Goal: Transaction & Acquisition: Purchase product/service

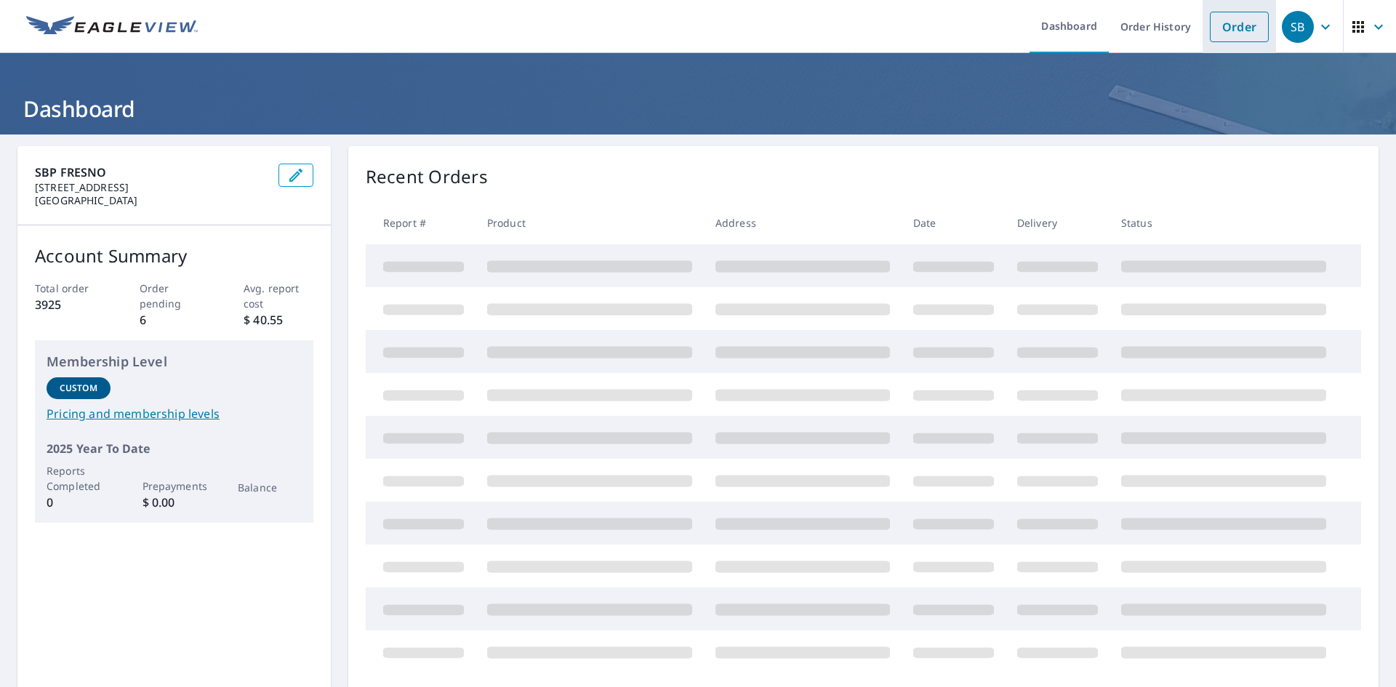
click at [1233, 23] on link "Order" at bounding box center [1239, 27] width 59 height 31
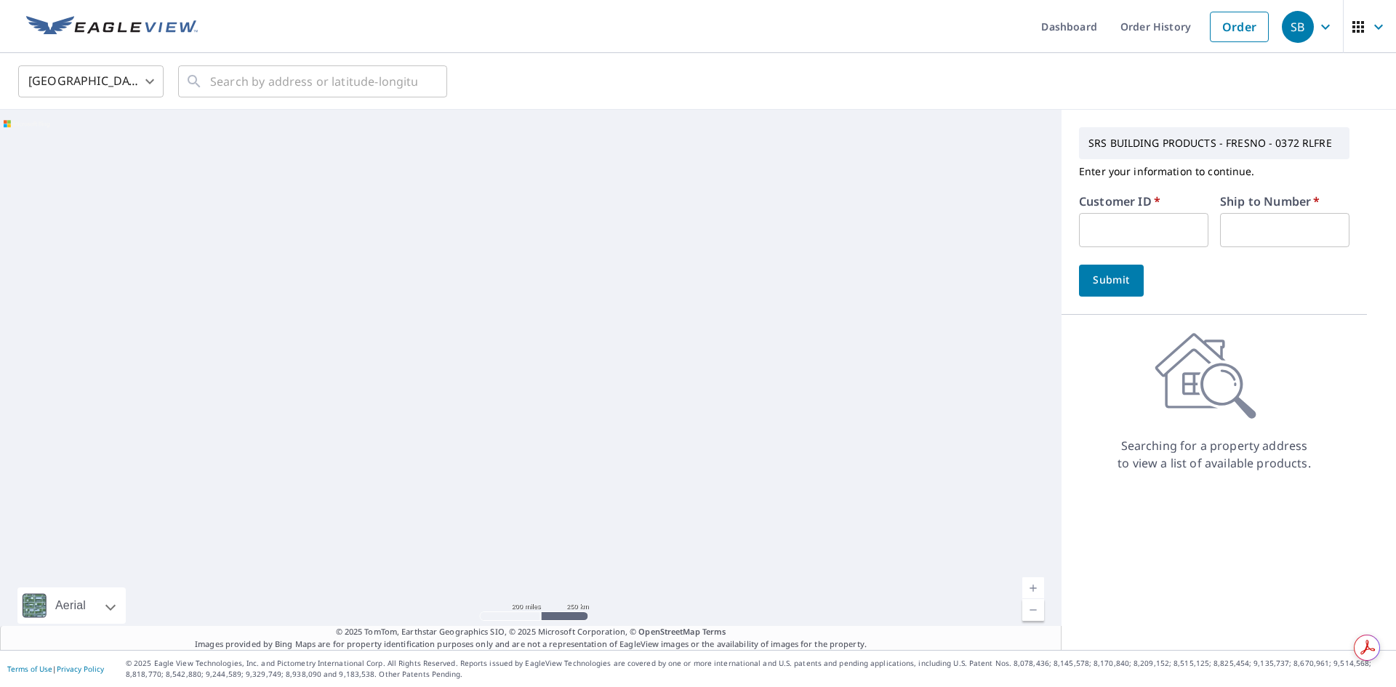
drag, startPoint x: 1100, startPoint y: 225, endPoint x: 1174, endPoint y: 225, distance: 73.5
click at [1100, 225] on input "text" at bounding box center [1143, 230] width 129 height 34
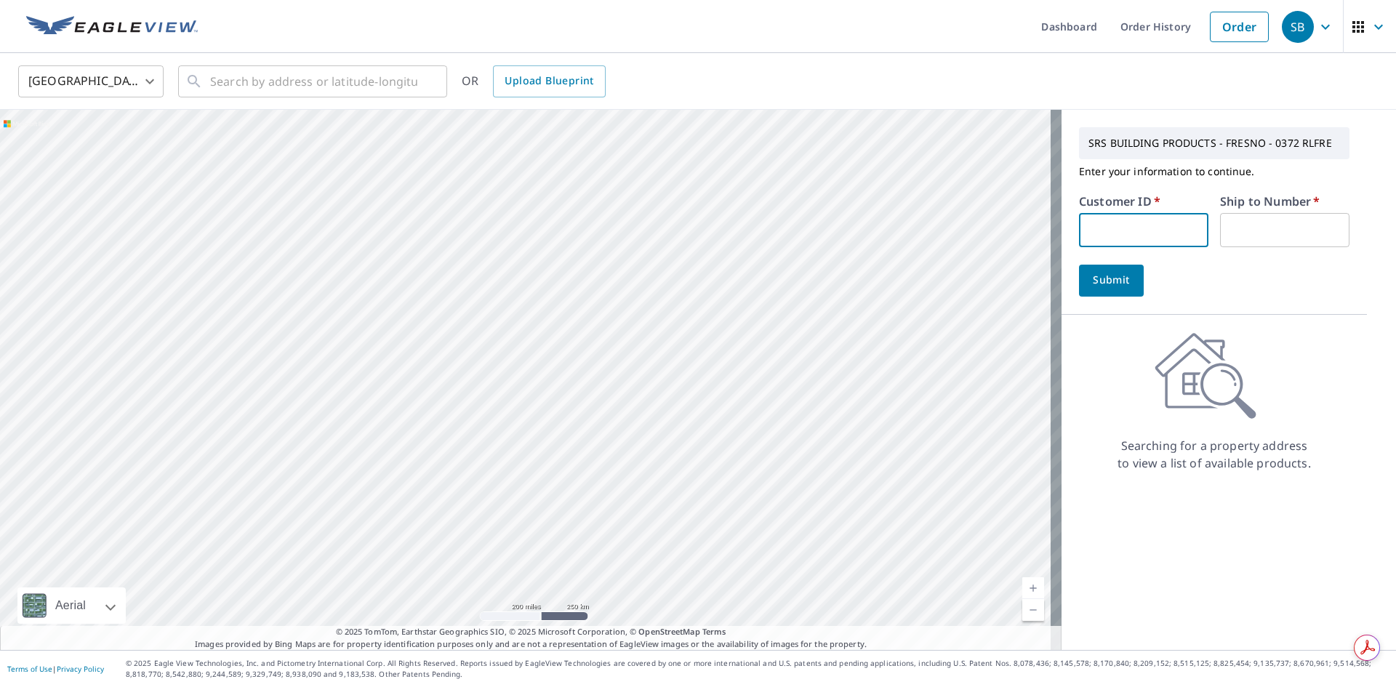
type input "S002256"
click at [1227, 227] on input "text" at bounding box center [1284, 230] width 129 height 34
type input "1"
click at [1100, 287] on span "Submit" at bounding box center [1111, 280] width 41 height 18
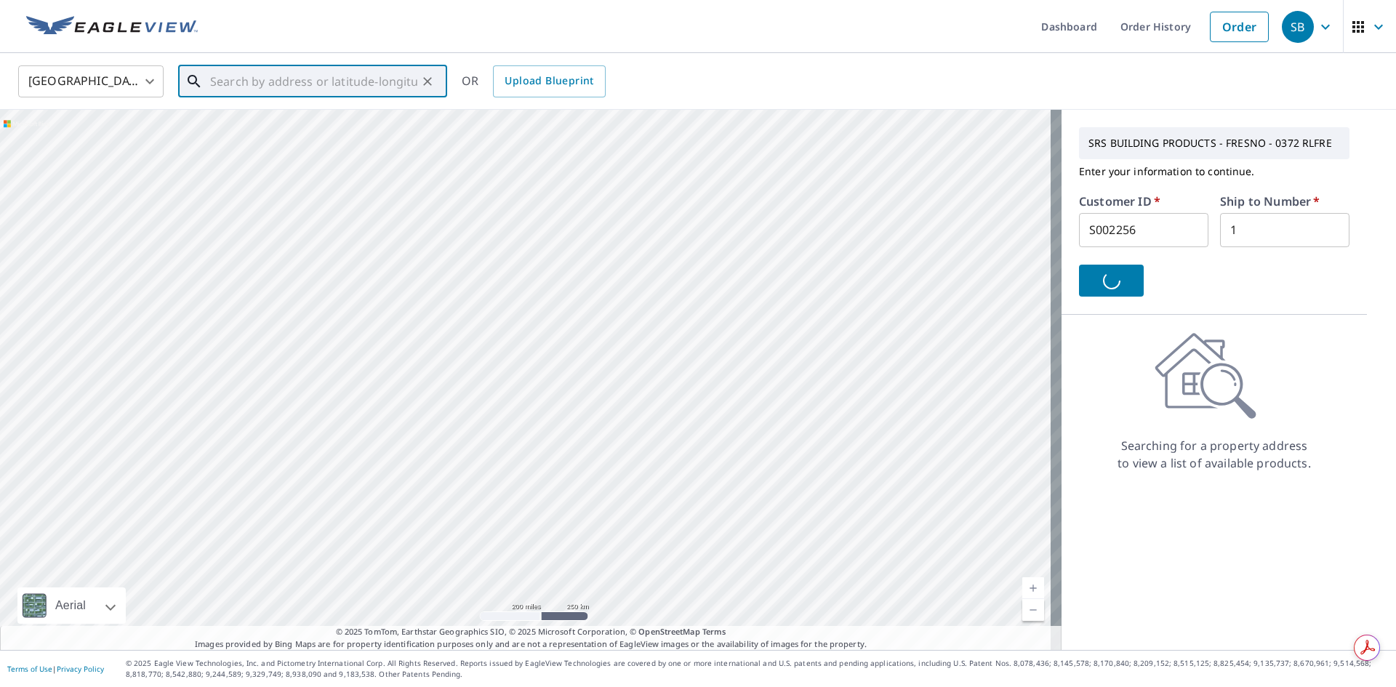
paste input "[STREET_ADDRESS][PERSON_NAME]"
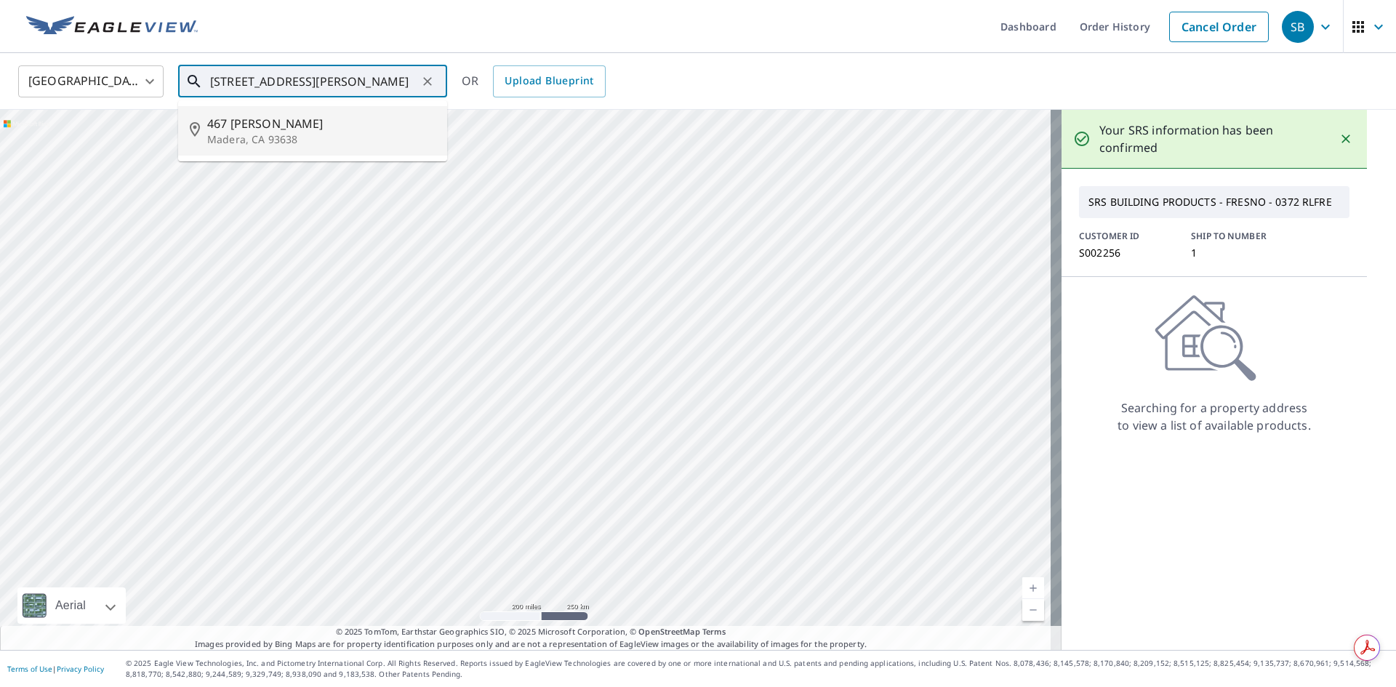
click at [256, 140] on p "Madera, CA 93638" at bounding box center [321, 139] width 228 height 15
type input "[STREET_ADDRESS][PERSON_NAME]"
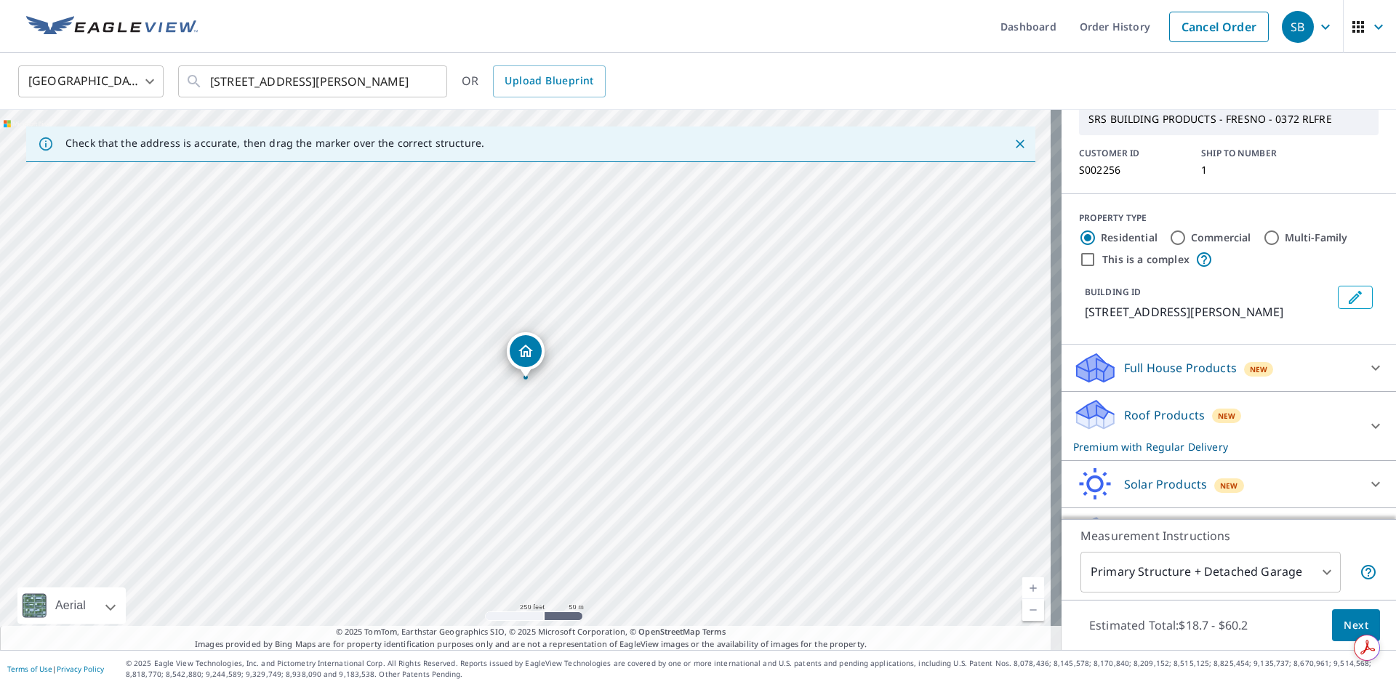
scroll to position [102, 0]
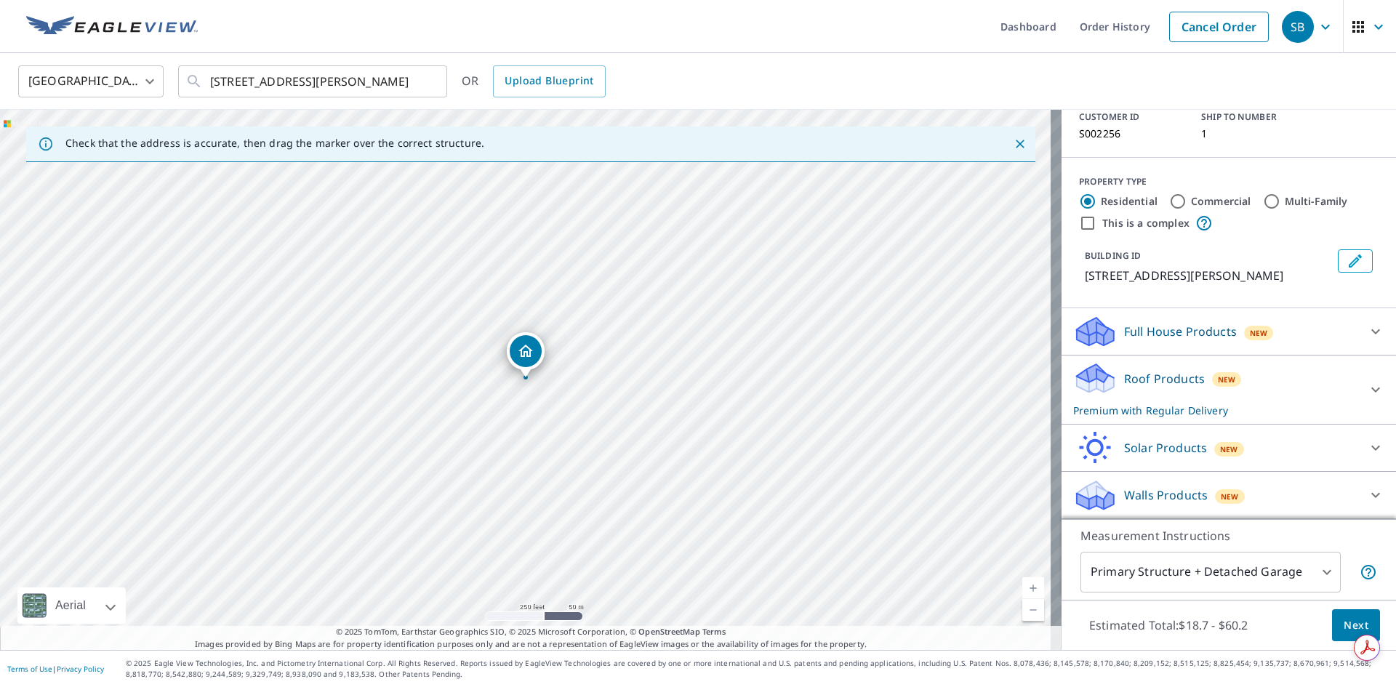
click at [1344, 623] on span "Next" at bounding box center [1356, 626] width 25 height 18
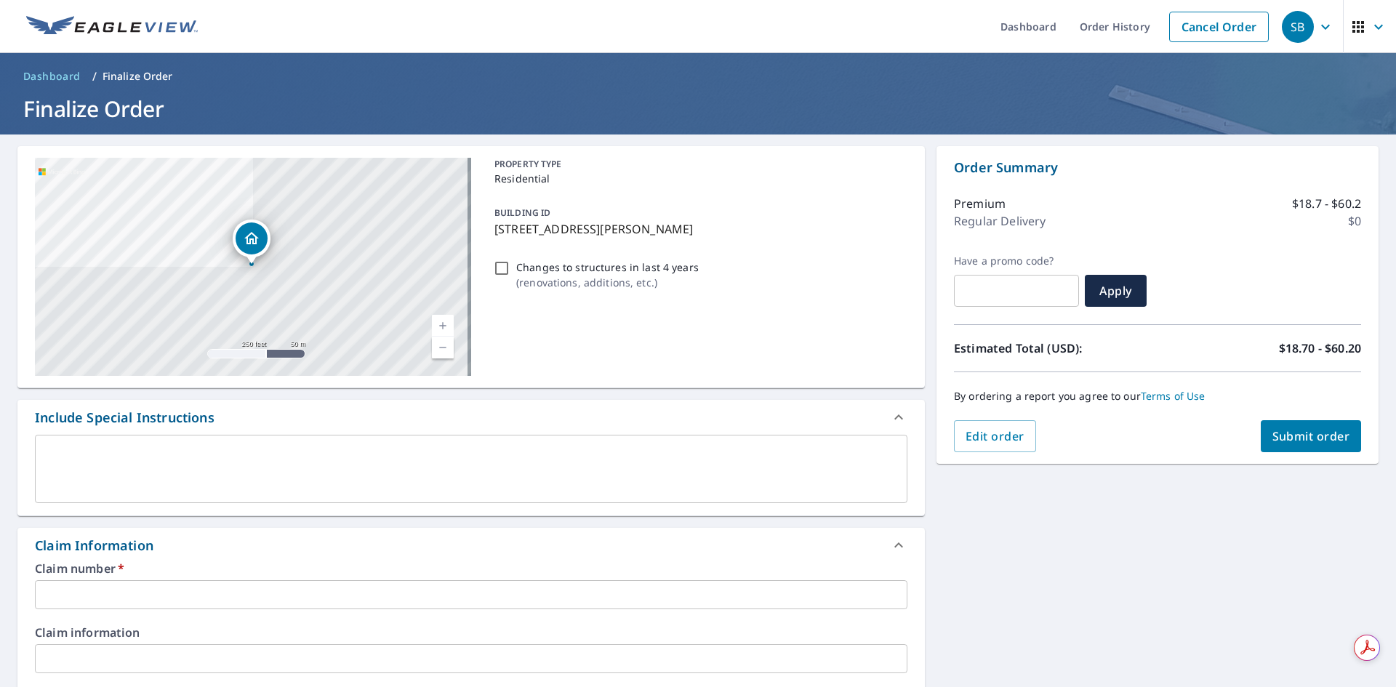
click at [135, 576] on div "Claim number   * ​" at bounding box center [471, 586] width 873 height 47
drag, startPoint x: 491, startPoint y: 230, endPoint x: 697, endPoint y: 236, distance: 205.9
click at [697, 236] on p "[STREET_ADDRESS][PERSON_NAME]" at bounding box center [698, 228] width 407 height 17
checkbox input "true"
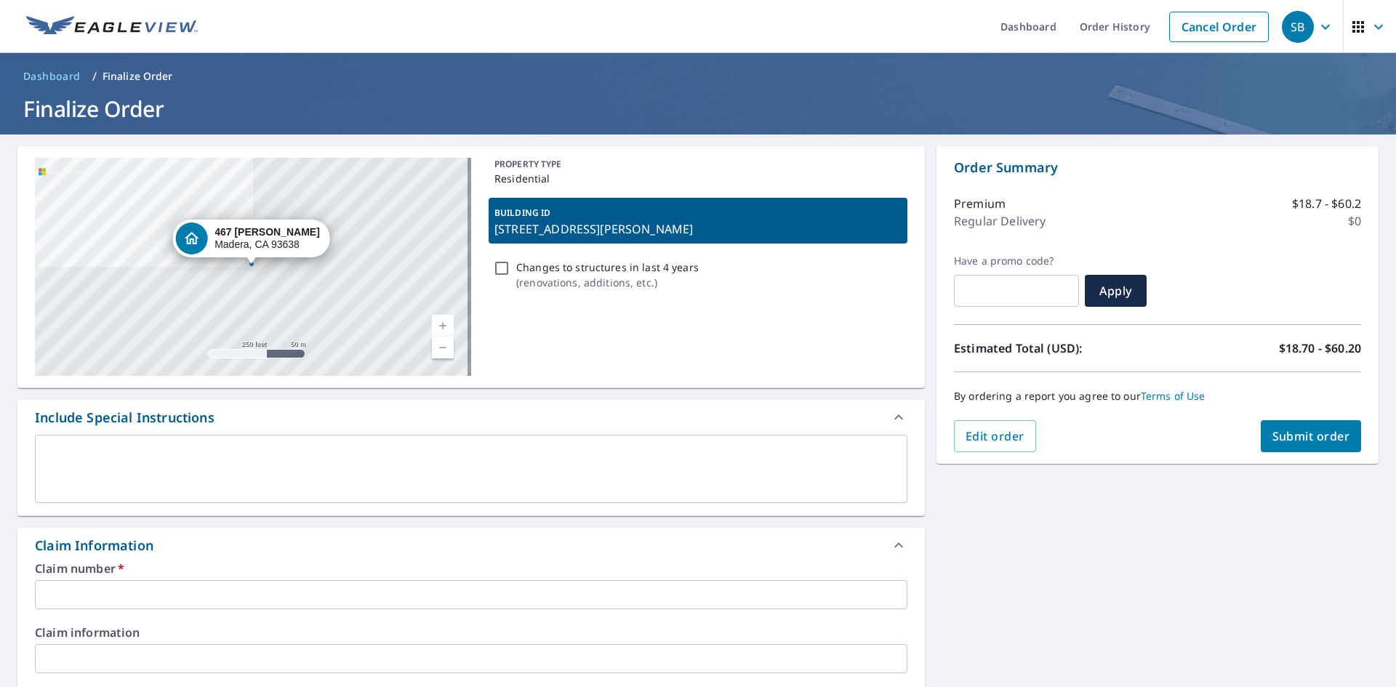
copy p "[STREET_ADDRESS][PERSON_NAME]"
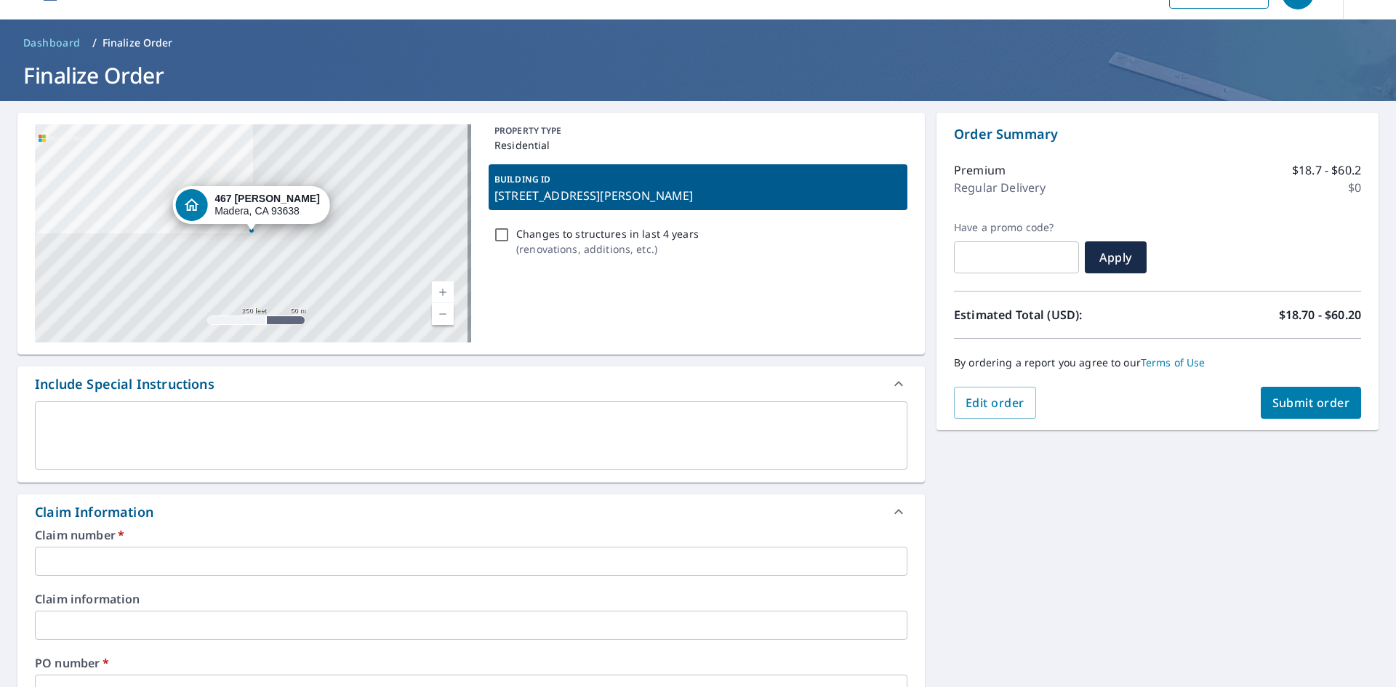
scroll to position [97, 0]
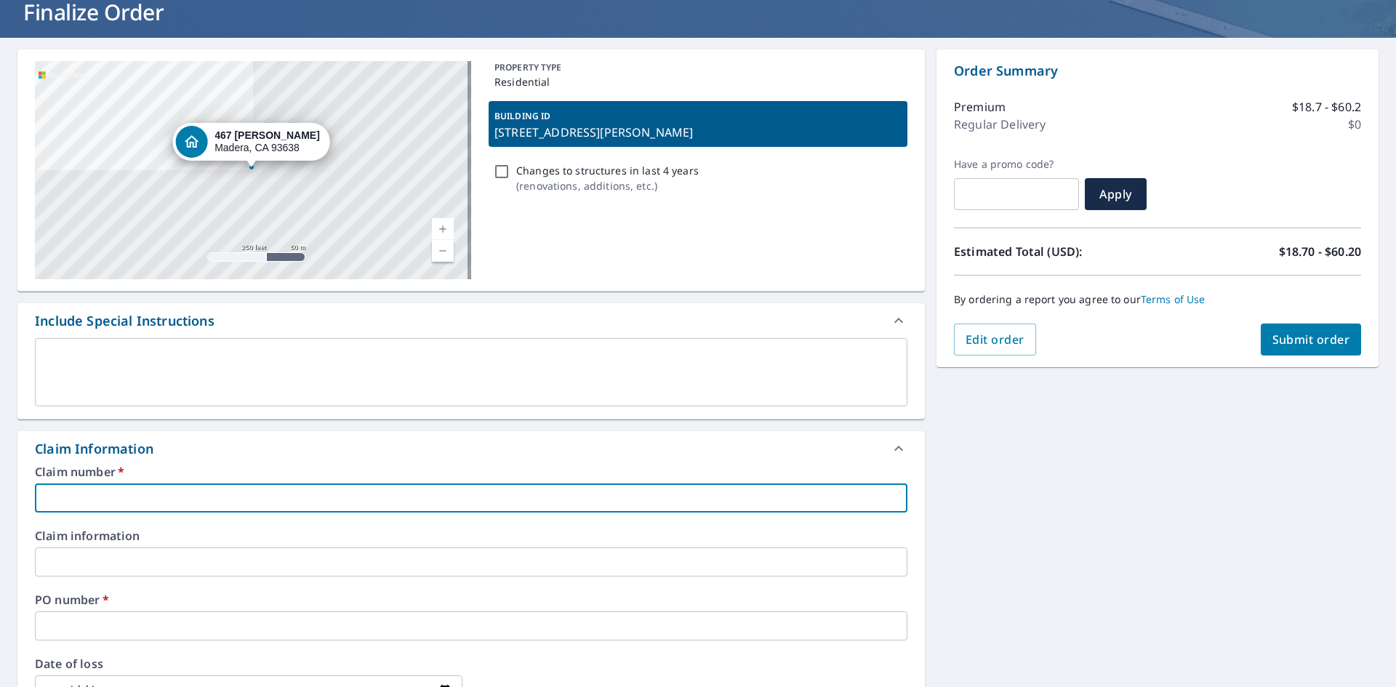
paste input "[STREET_ADDRESS][PERSON_NAME]"
type input "[STREET_ADDRESS][PERSON_NAME]"
checkbox input "true"
type input "[STREET_ADDRESS][PERSON_NAME]"
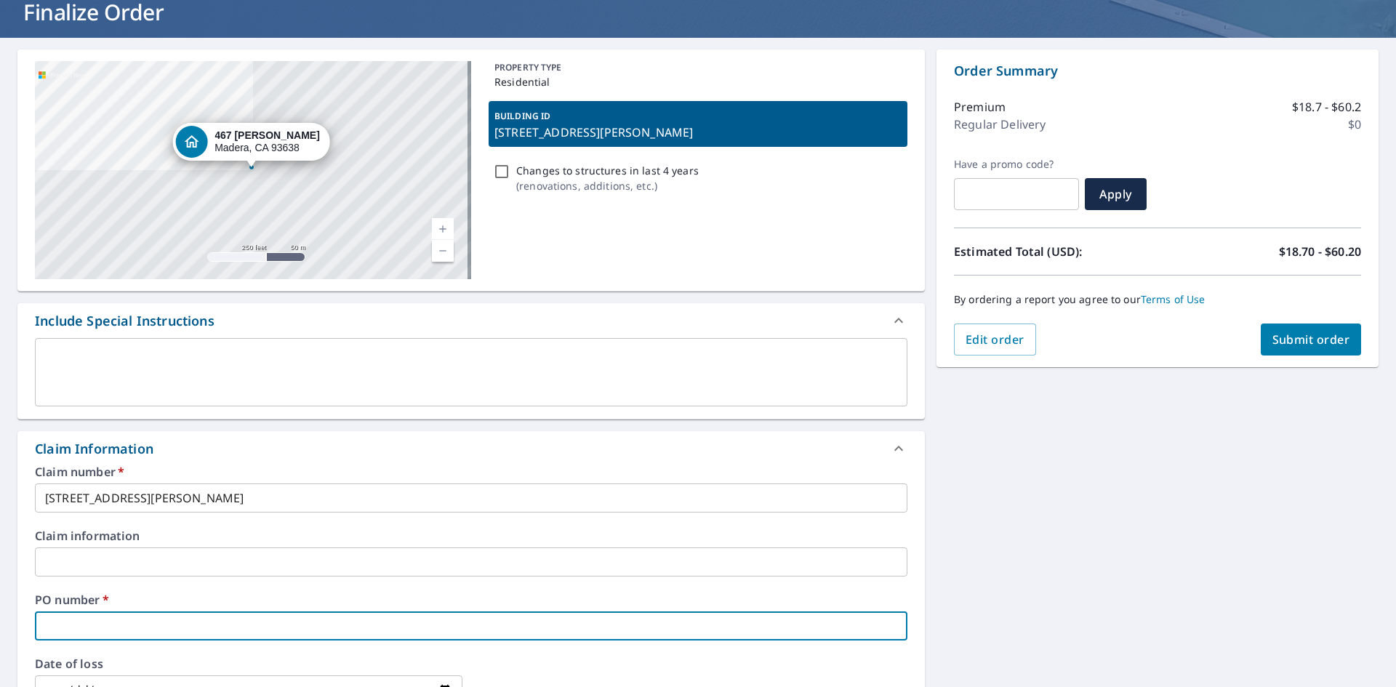
paste input "[STREET_ADDRESS][PERSON_NAME]"
type input "[STREET_ADDRESS][PERSON_NAME]"
checkbox input "true"
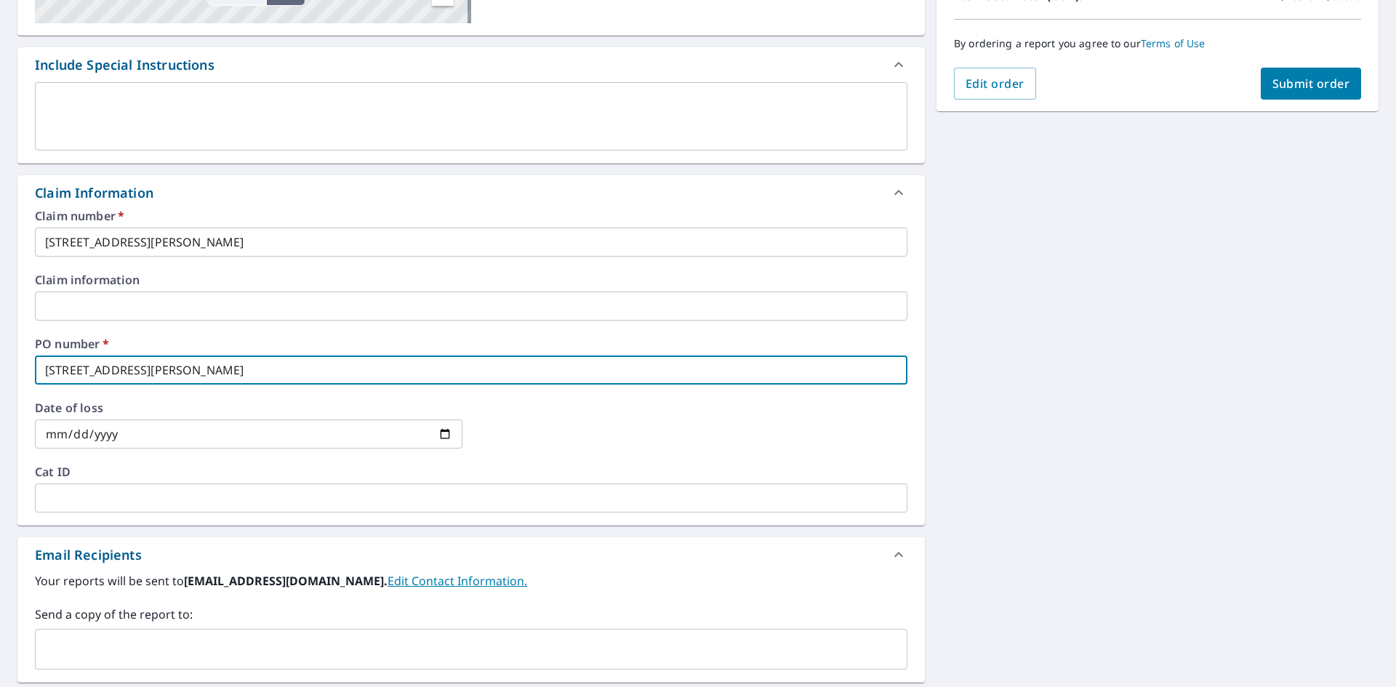
scroll to position [388, 0]
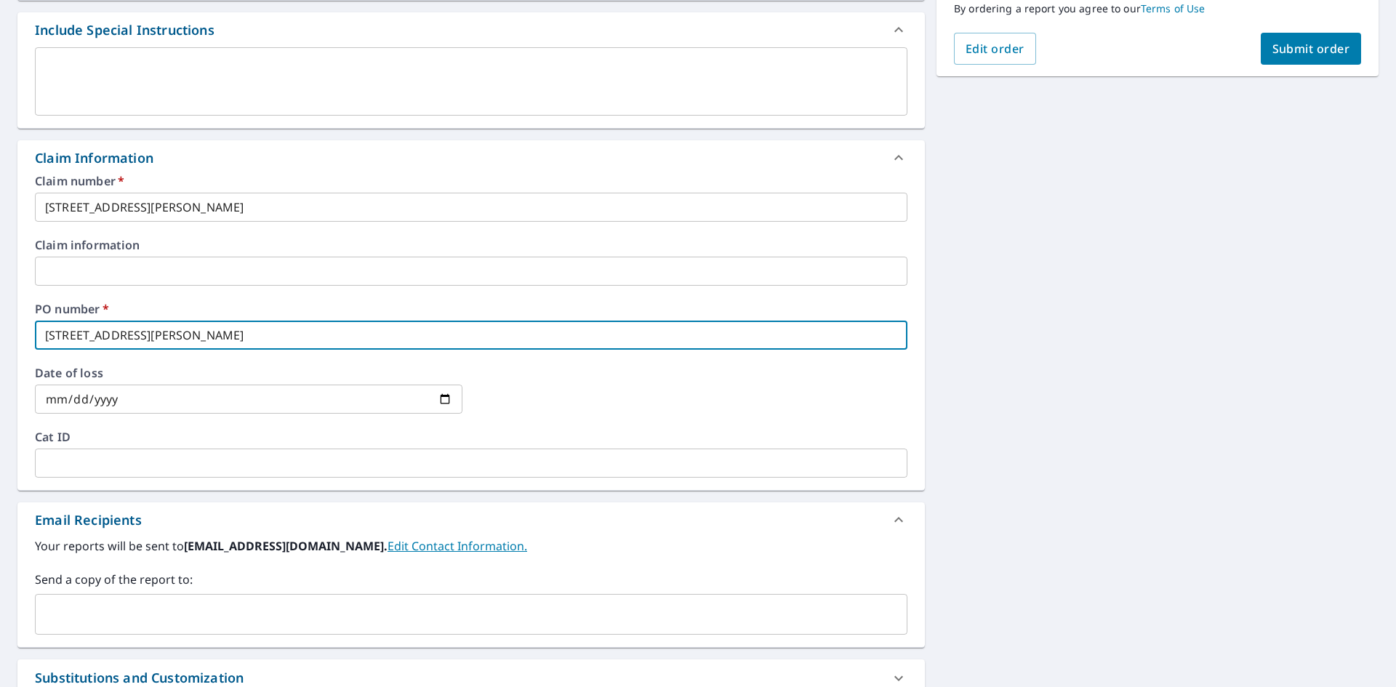
type input "[STREET_ADDRESS][PERSON_NAME]"
click at [104, 612] on input "text" at bounding box center [460, 615] width 838 height 28
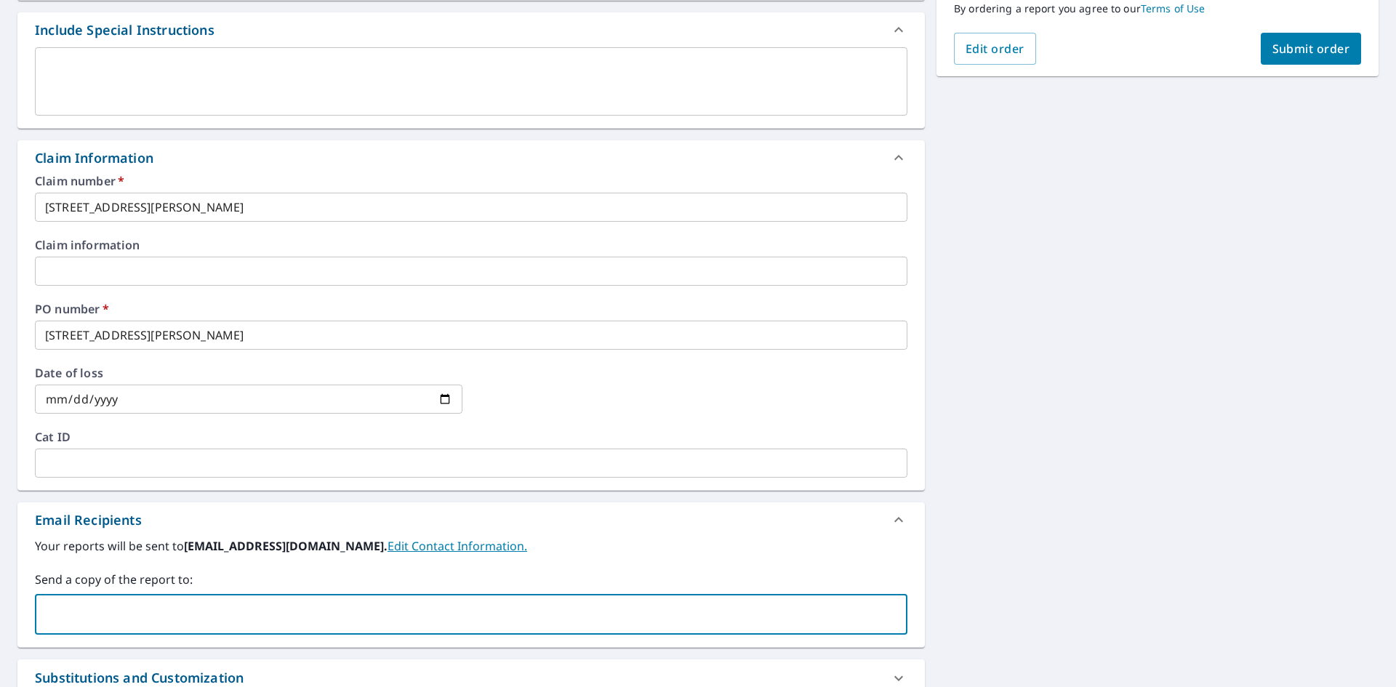
type input "[PERSON_NAME][EMAIL_ADDRESS][PERSON_NAME][DOMAIN_NAME]"
click at [1278, 54] on span "Submit order" at bounding box center [1312, 49] width 78 height 16
checkbox input "true"
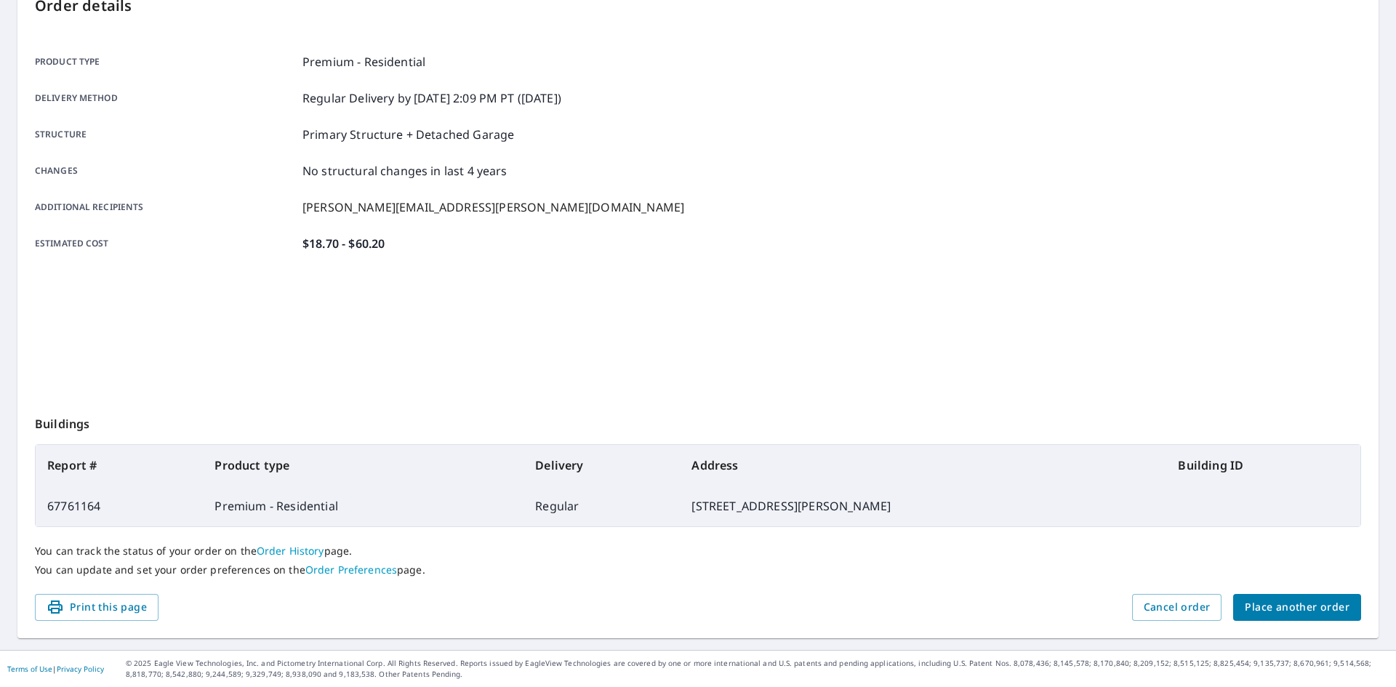
scroll to position [169, 0]
